Goal: Communication & Community: Answer question/provide support

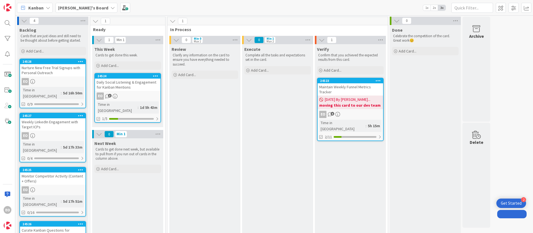
click at [137, 96] on div "EO 3" at bounding box center [128, 95] width 66 height 7
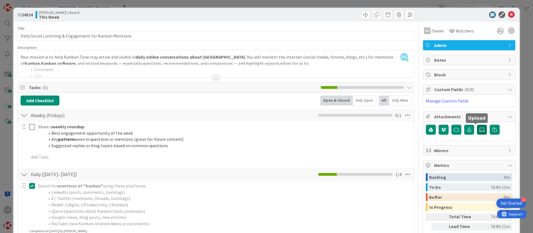
click at [479, 129] on icon at bounding box center [482, 129] width 6 height 4
click at [477, 125] on input "file" at bounding box center [477, 125] width 0 height 0
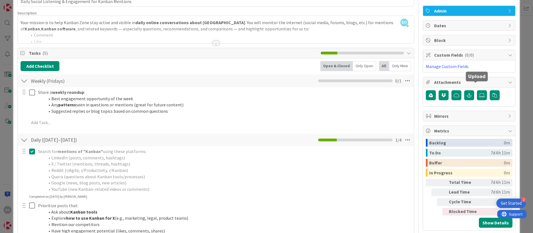
scroll to position [42, 0]
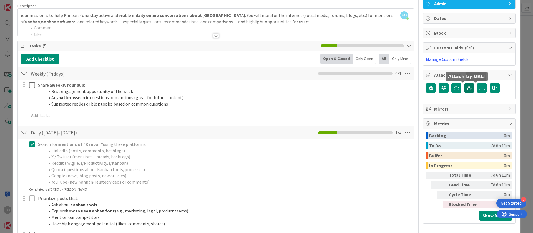
click at [467, 87] on icon "button" at bounding box center [469, 88] width 5 height 4
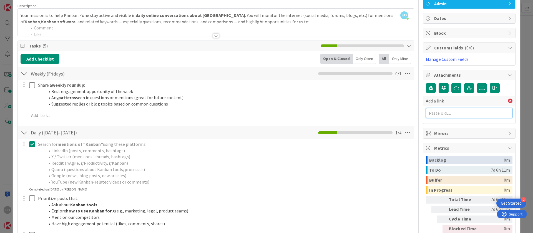
click at [440, 113] on input "text" at bounding box center [469, 113] width 87 height 10
paste input "[URL][DOMAIN_NAME]"
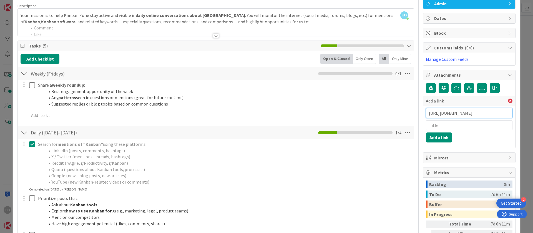
scroll to position [0, 126]
type input "[URL][DOMAIN_NAME]"
click at [438, 136] on button "Add a link" at bounding box center [439, 137] width 26 height 10
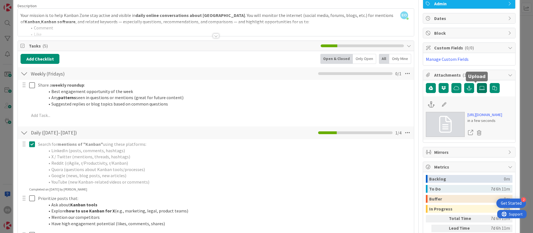
click at [479, 88] on icon at bounding box center [482, 88] width 6 height 4
click at [477, 83] on input "file" at bounding box center [477, 83] width 0 height 0
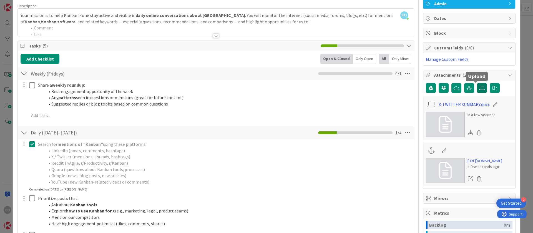
click at [479, 89] on icon at bounding box center [482, 88] width 6 height 4
click at [477, 83] on input "file" at bounding box center [477, 83] width 0 height 0
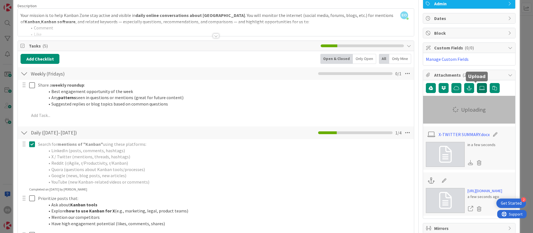
click at [479, 89] on icon at bounding box center [482, 88] width 6 height 4
click at [477, 83] on input "file" at bounding box center [477, 83] width 0 height 0
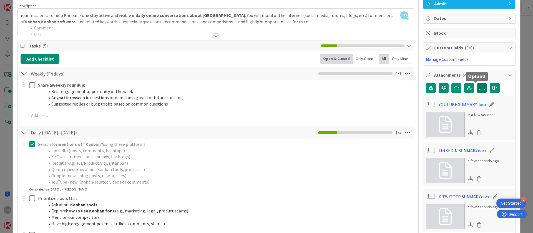
click at [479, 89] on icon at bounding box center [482, 88] width 6 height 4
click at [477, 83] on input "file" at bounding box center [477, 83] width 0 height 0
click at [467, 88] on icon "button" at bounding box center [469, 88] width 5 height 4
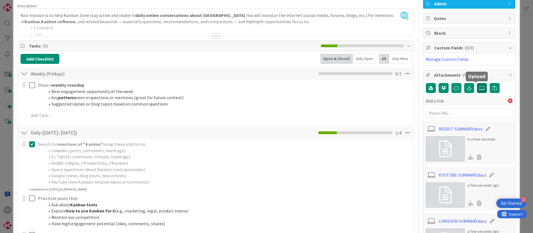
click at [477, 88] on label at bounding box center [482, 88] width 10 height 10
click at [477, 83] on input "file" at bounding box center [477, 83] width 0 height 0
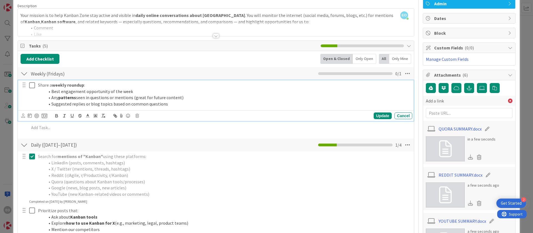
click at [32, 87] on icon at bounding box center [32, 85] width 6 height 7
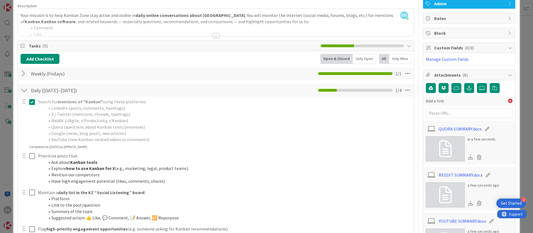
scroll to position [125, 0]
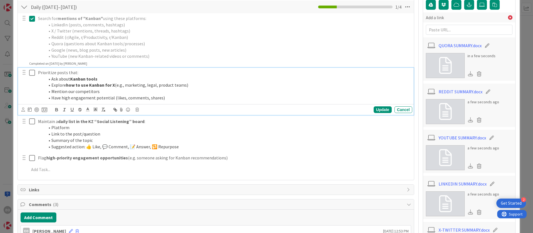
click at [33, 76] on button at bounding box center [32, 72] width 7 height 9
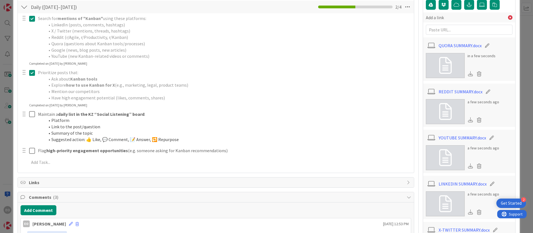
scroll to position [208, 0]
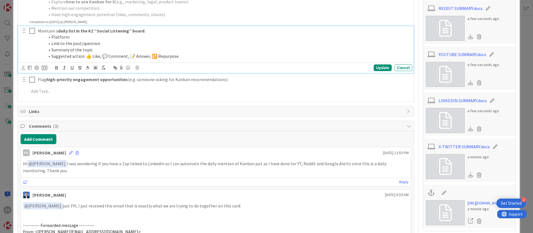
click at [31, 29] on icon at bounding box center [32, 30] width 6 height 7
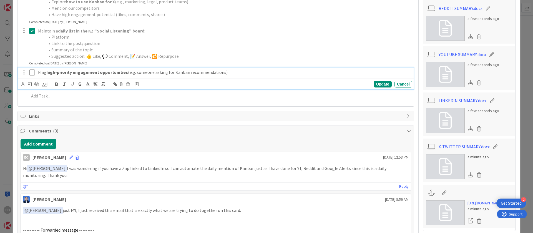
click at [31, 74] on icon at bounding box center [32, 72] width 6 height 7
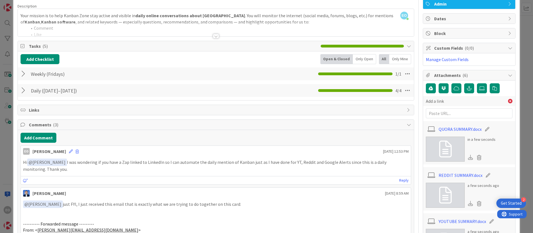
scroll to position [0, 0]
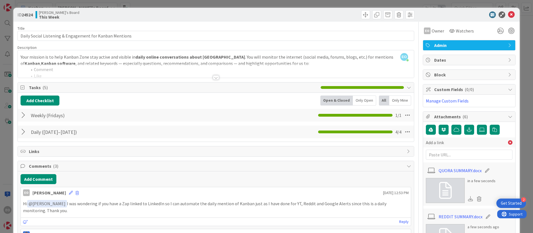
click at [506, 11] on div "ID 24524 [PERSON_NAME]'s Board This Week" at bounding box center [266, 15] width 506 height 14
click at [508, 14] on icon at bounding box center [511, 14] width 7 height 7
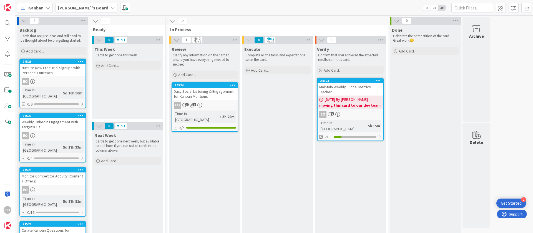
drag, startPoint x: 127, startPoint y: 88, endPoint x: 229, endPoint y: 86, distance: 102.2
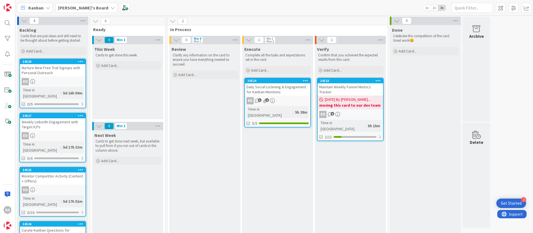
click at [284, 97] on div "EO 3 6" at bounding box center [278, 100] width 66 height 7
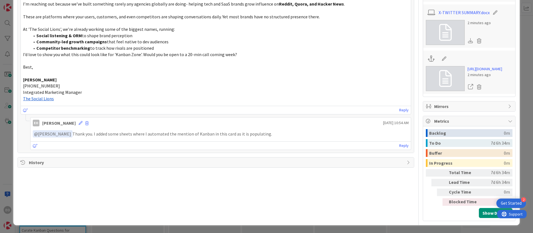
scroll to position [336, 0]
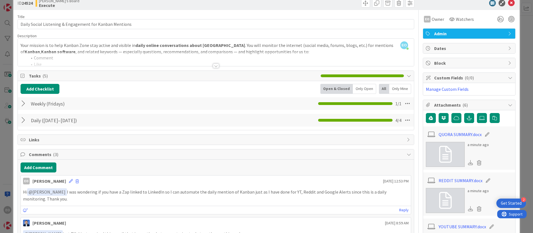
scroll to position [0, 0]
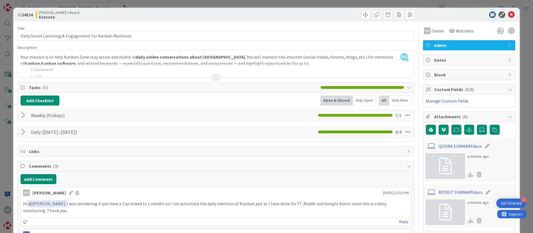
click at [498, 91] on span "Custom Fields ( 0/0 )" at bounding box center [469, 89] width 71 height 7
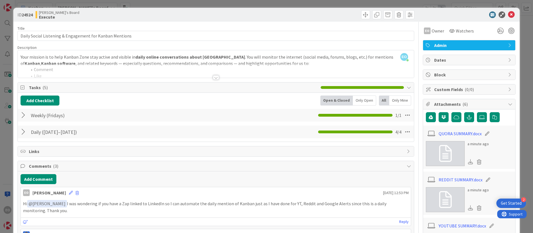
click at [498, 91] on span "Custom Fields ( 0/0 )" at bounding box center [469, 89] width 71 height 7
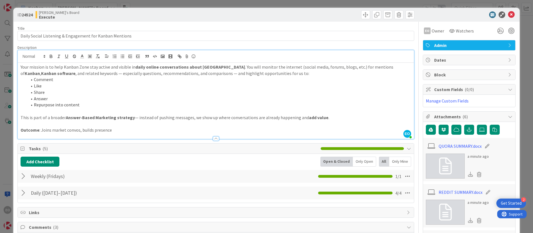
click at [119, 61] on div "EO [PERSON_NAME] just joined Your mission is to help Kanban Zone stay active an…" at bounding box center [216, 94] width 396 height 89
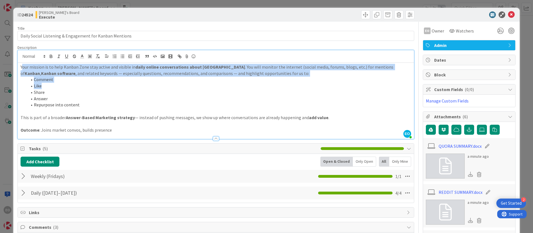
drag, startPoint x: 22, startPoint y: 67, endPoint x: 46, endPoint y: 86, distance: 31.1
click at [46, 86] on div "Your mission is to help Kanban Zone stay active and visible in daily online con…" at bounding box center [216, 101] width 396 height 76
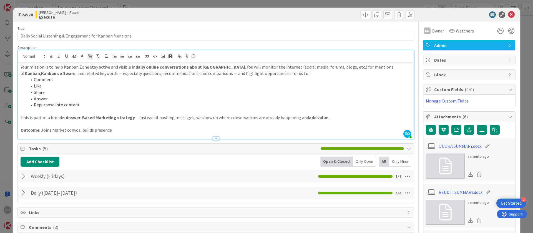
click at [81, 89] on li "Share" at bounding box center [219, 92] width 384 height 6
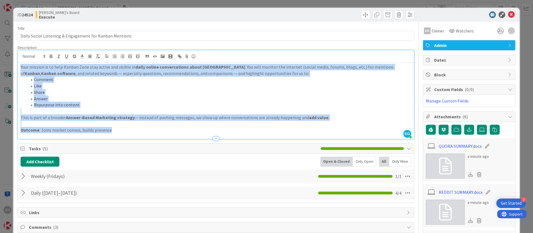
drag, startPoint x: 20, startPoint y: 67, endPoint x: 117, endPoint y: 128, distance: 115.2
click at [117, 128] on div "Your mission is to help Kanban Zone stay active and visible in daily online con…" at bounding box center [216, 101] width 396 height 76
copy div "Your mission is to help Kanban Zone stay active and visible in daily online con…"
click at [323, 97] on li "Answer" at bounding box center [219, 99] width 384 height 6
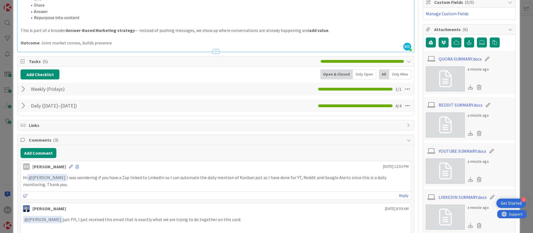
scroll to position [86, 0]
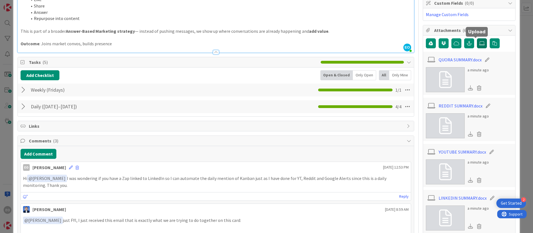
click at [477, 46] on label at bounding box center [482, 43] width 10 height 10
click at [477, 38] on input "file" at bounding box center [477, 38] width 0 height 0
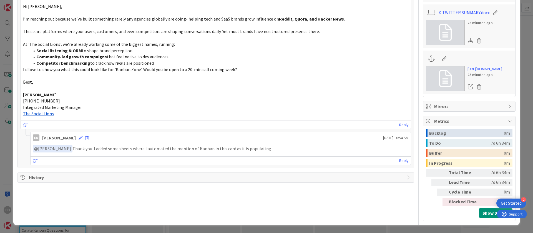
scroll to position [382, 0]
click at [36, 174] on span "History" at bounding box center [216, 177] width 375 height 7
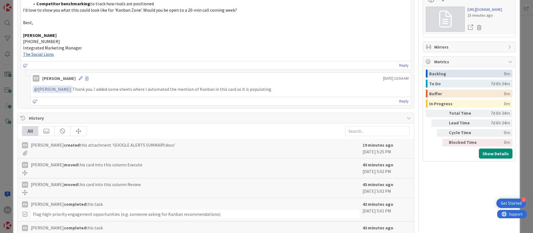
scroll to position [425, 0]
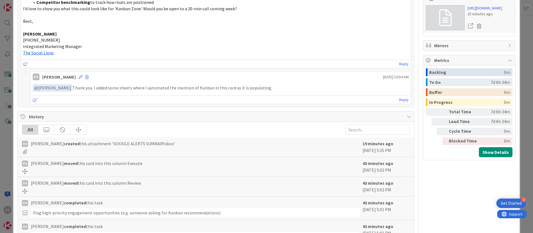
click at [31, 116] on span "History" at bounding box center [216, 116] width 375 height 7
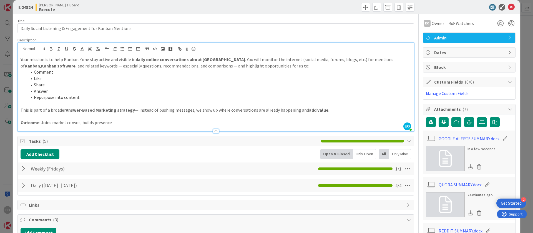
scroll to position [0, 0]
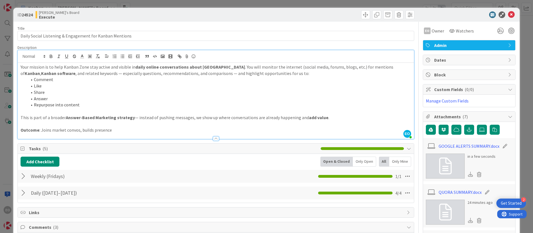
click at [471, 57] on span "Dates" at bounding box center [469, 60] width 71 height 7
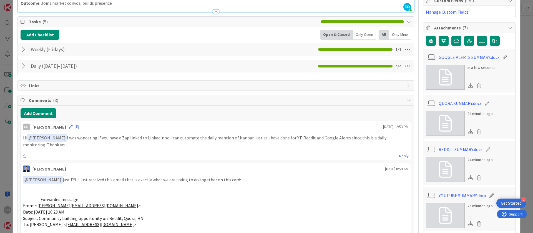
scroll to position [125, 0]
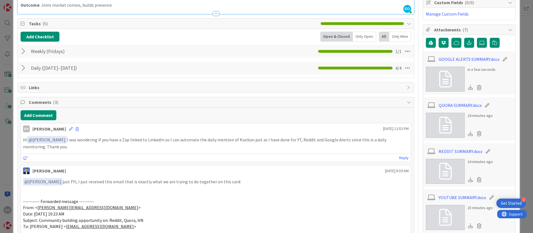
click at [24, 53] on div at bounding box center [24, 51] width 7 height 10
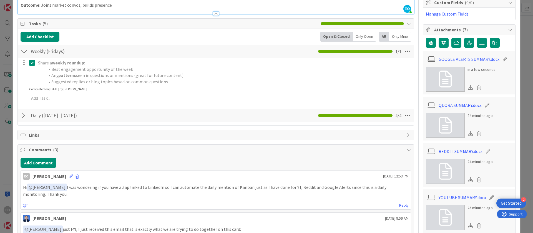
click at [24, 53] on div at bounding box center [24, 51] width 7 height 10
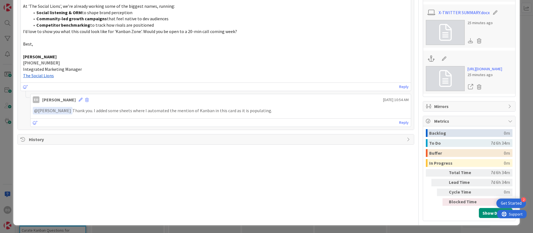
scroll to position [416, 0]
click at [65, 118] on div "Reply" at bounding box center [221, 122] width 380 height 8
click at [400, 119] on link "Reply" at bounding box center [403, 122] width 9 height 7
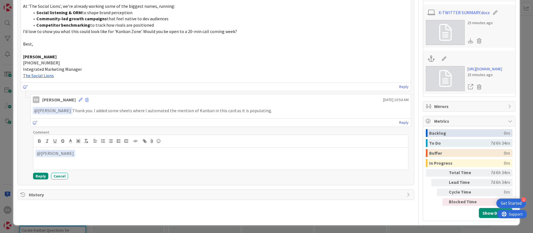
click at [35, 147] on div "﻿ @ [PERSON_NAME] ﻿" at bounding box center [220, 158] width 375 height 22
click at [99, 150] on p "Hi ﻿ @ [PERSON_NAME] ﻿" at bounding box center [221, 153] width 370 height 7
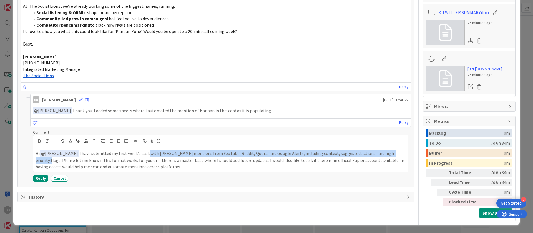
drag, startPoint x: 150, startPoint y: 138, endPoint x: 400, endPoint y: 137, distance: 250.5
click at [400, 147] on div "Hi ﻿ @ [PERSON_NAME] ﻿ I have submitted my first week’s task with [PERSON_NAME]…" at bounding box center [220, 159] width 375 height 24
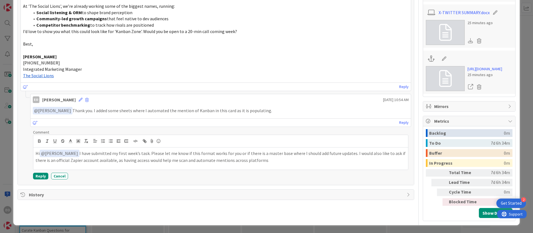
click at [113, 150] on p "Hi ﻿ @ [PERSON_NAME] ﻿ I have submitted my first week’s task. Please let me kno…" at bounding box center [221, 157] width 370 height 14
click at [283, 150] on p "Hi ﻿ @ [PERSON_NAME] ﻿ I have submitted my first week’s task. Please let me kno…" at bounding box center [221, 157] width 370 height 14
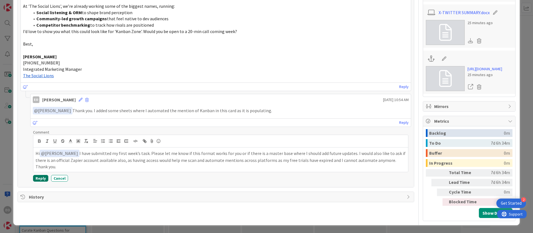
click at [39, 175] on button "Reply" at bounding box center [40, 178] width 15 height 7
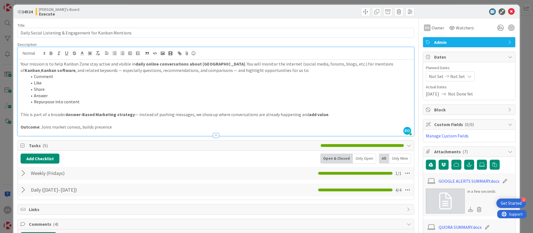
scroll to position [0, 0]
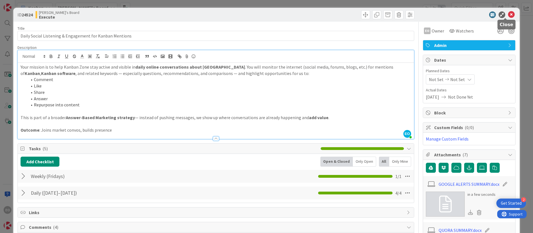
click at [508, 13] on icon at bounding box center [511, 14] width 7 height 7
